Goal: Check status: Check status

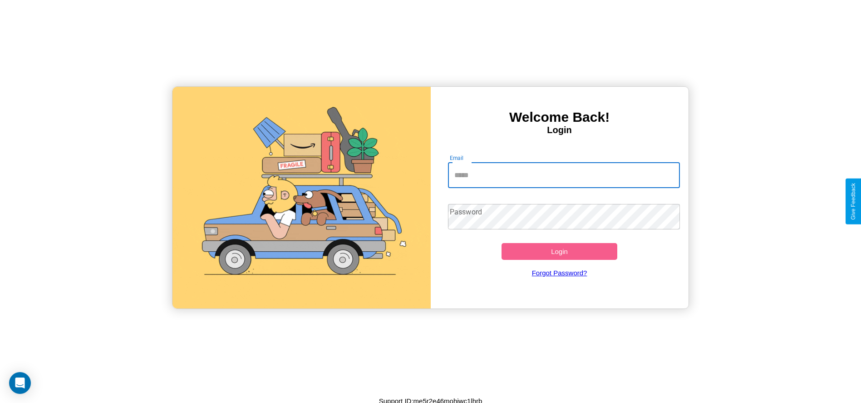
click at [564, 175] on input "Email" at bounding box center [564, 174] width 232 height 25
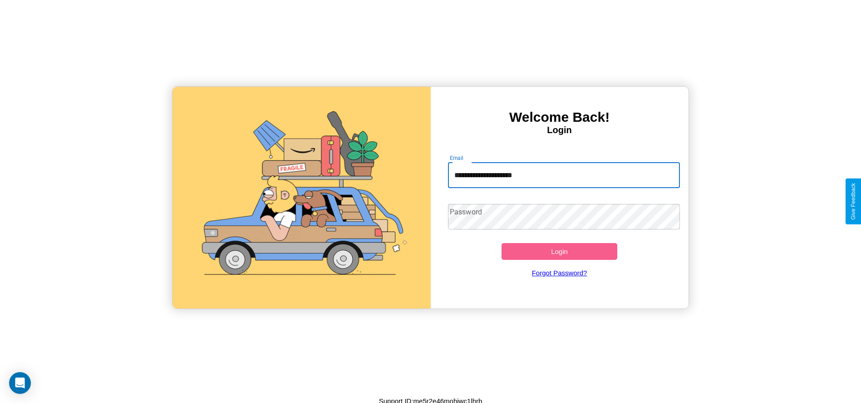
type input "**********"
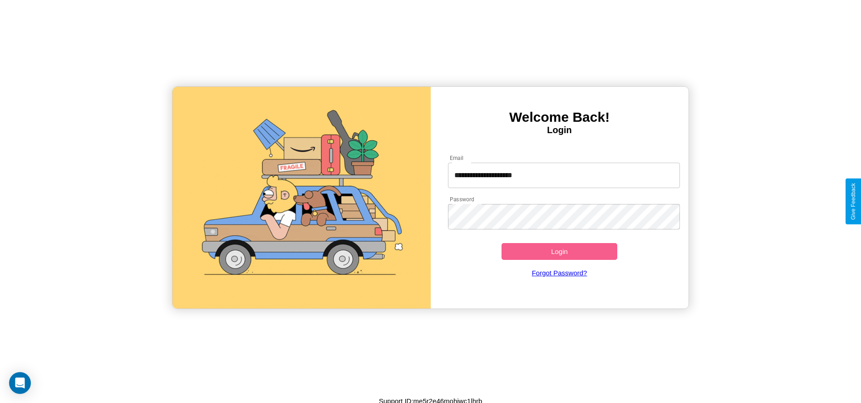
click at [559, 251] on button "Login" at bounding box center [560, 251] width 116 height 17
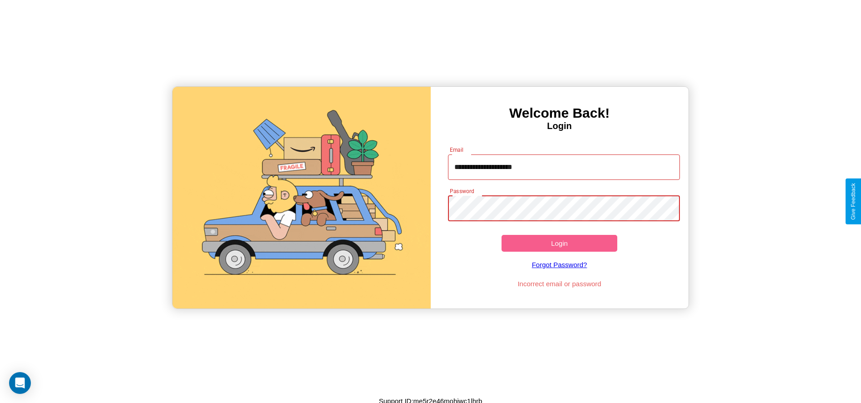
click at [559, 243] on button "Login" at bounding box center [560, 243] width 116 height 17
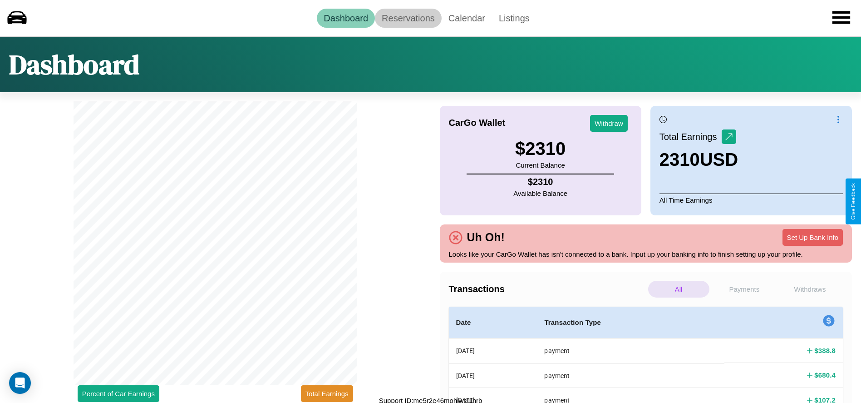
click at [408, 18] on link "Reservations" at bounding box center [408, 18] width 67 height 19
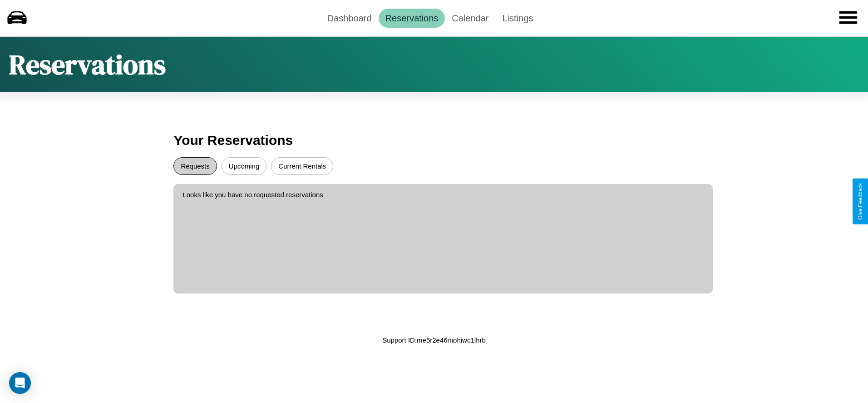
click at [195, 166] on button "Requests" at bounding box center [194, 166] width 43 height 18
click at [244, 166] on button "Upcoming" at bounding box center [243, 166] width 45 height 18
click at [349, 18] on link "Dashboard" at bounding box center [349, 18] width 58 height 19
